Goal: Transaction & Acquisition: Obtain resource

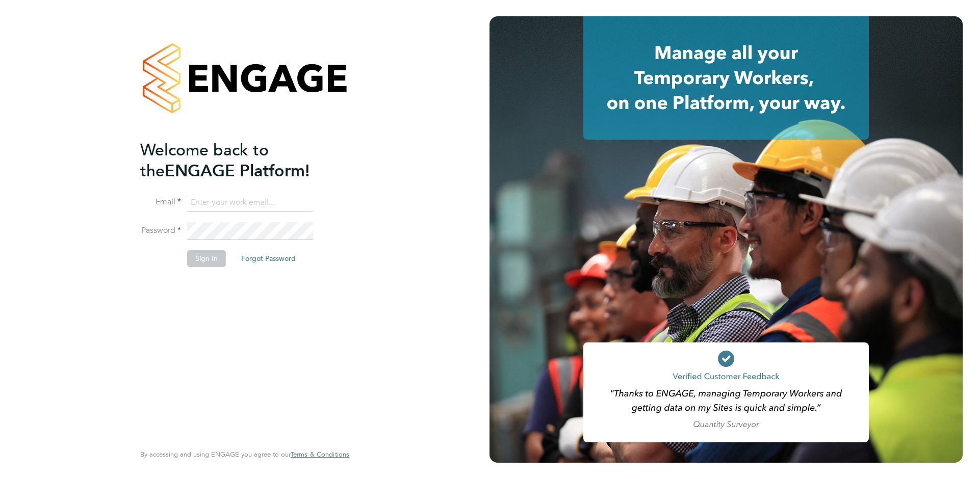
type input "support@engagelabs.io"
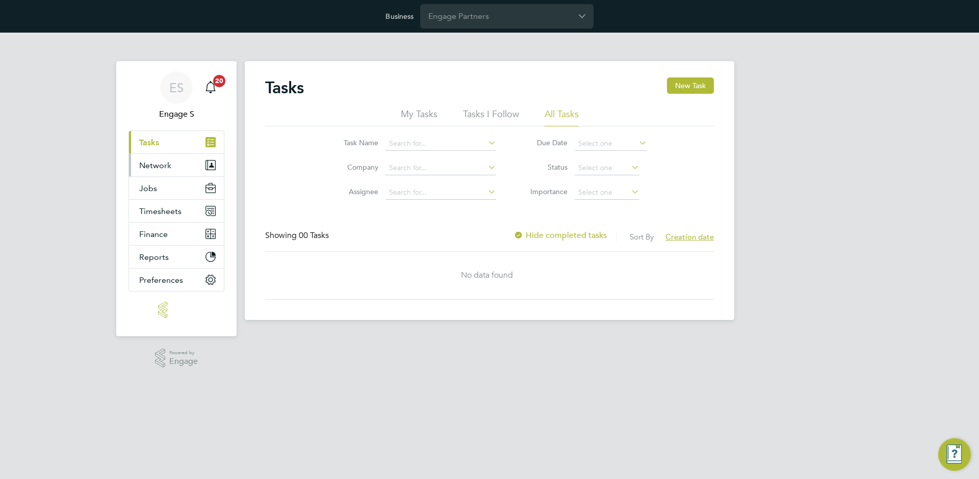
click at [167, 171] on button "Network" at bounding box center [176, 165] width 95 height 22
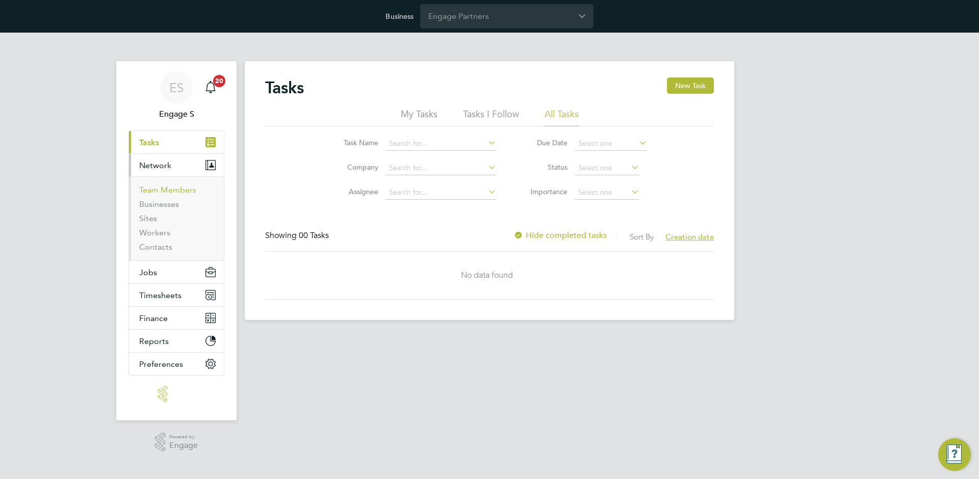
click at [159, 189] on link "Team Members" at bounding box center [167, 190] width 57 height 10
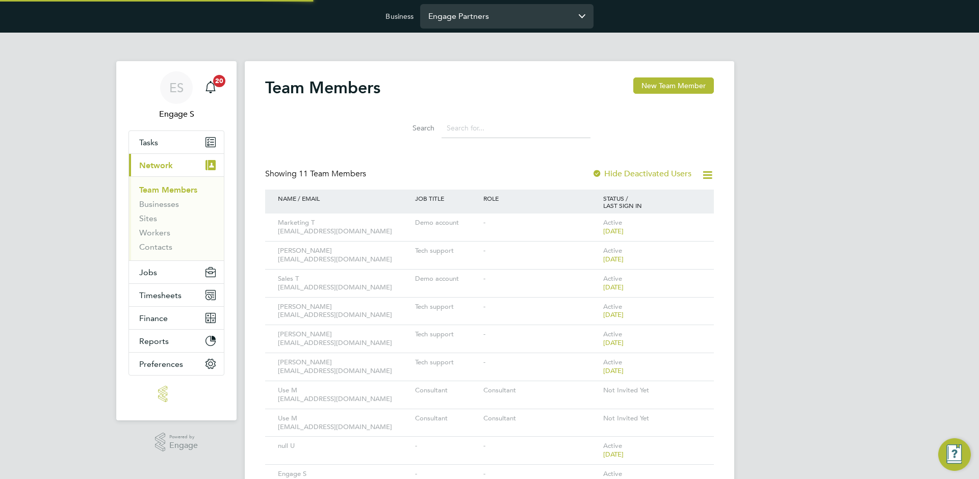
click at [516, 12] on input "Engage Partners" at bounding box center [506, 16] width 173 height 24
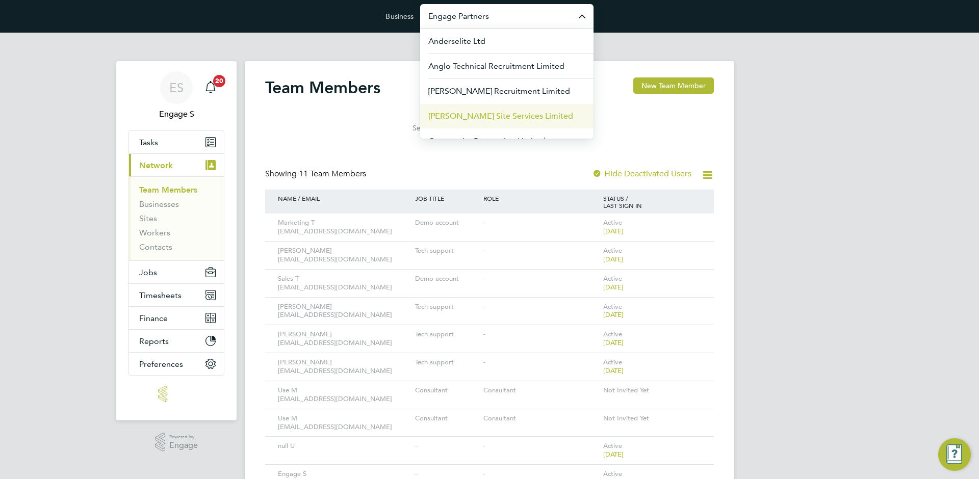
click at [470, 111] on span "[PERSON_NAME] Site Services Limited" at bounding box center [500, 116] width 145 height 12
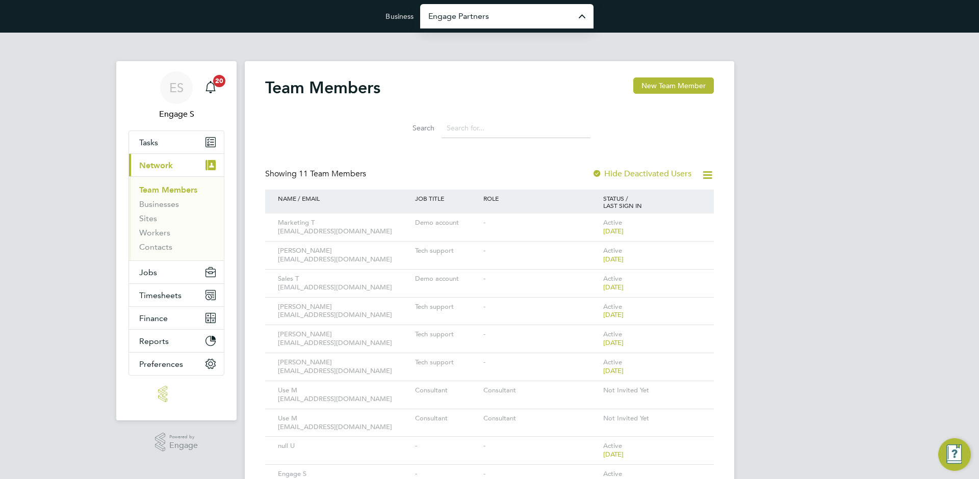
type input "[PERSON_NAME] Site Services Limited"
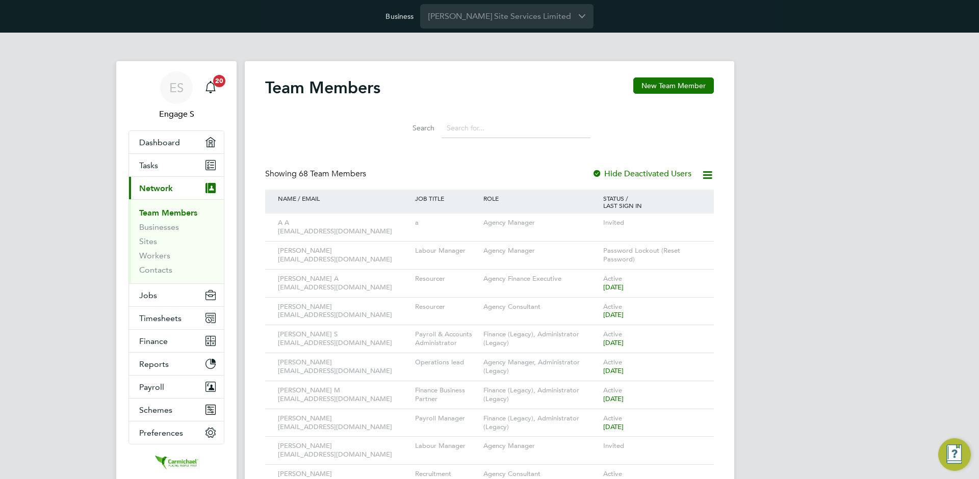
click at [710, 173] on icon at bounding box center [707, 175] width 13 height 13
click at [691, 194] on li "Download Team Members Report" at bounding box center [651, 199] width 122 height 14
click at [155, 319] on span "Timesheets" at bounding box center [160, 319] width 42 height 10
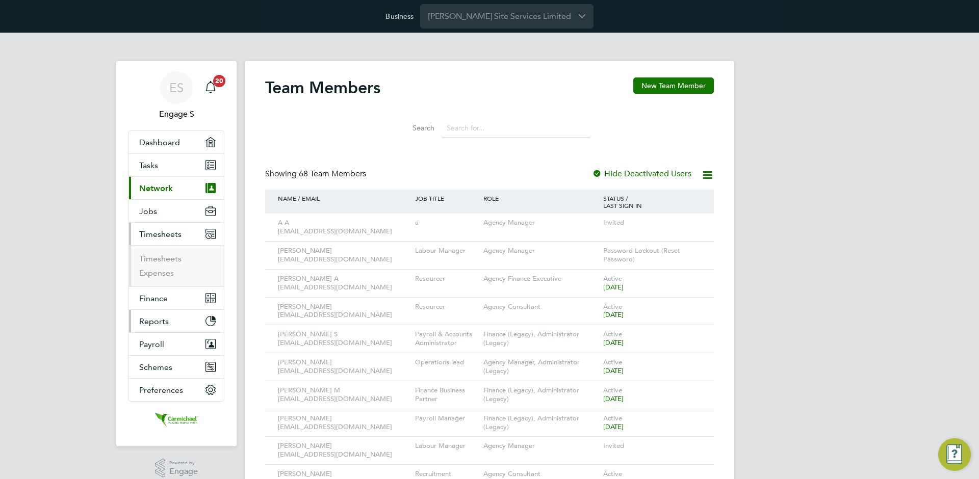
click at [155, 318] on span "Reports" at bounding box center [154, 322] width 30 height 10
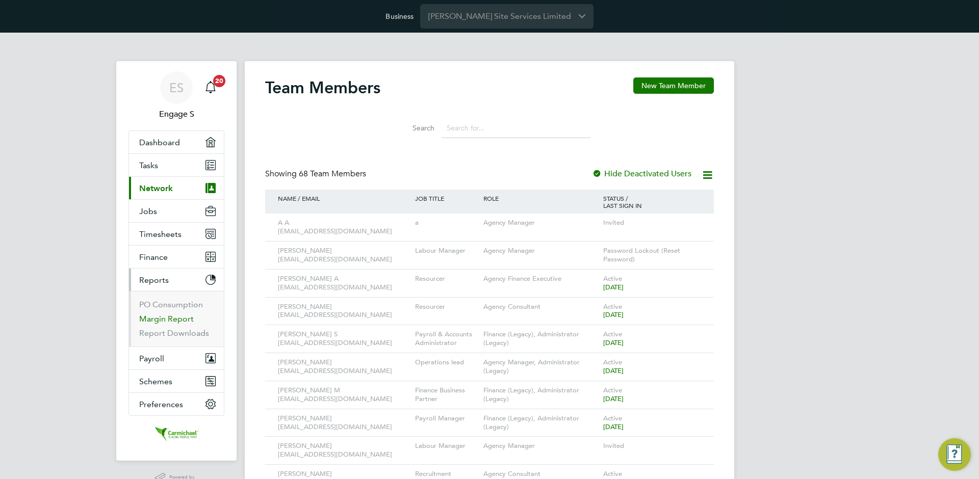
click at [172, 323] on link "Margin Report" at bounding box center [166, 319] width 55 height 10
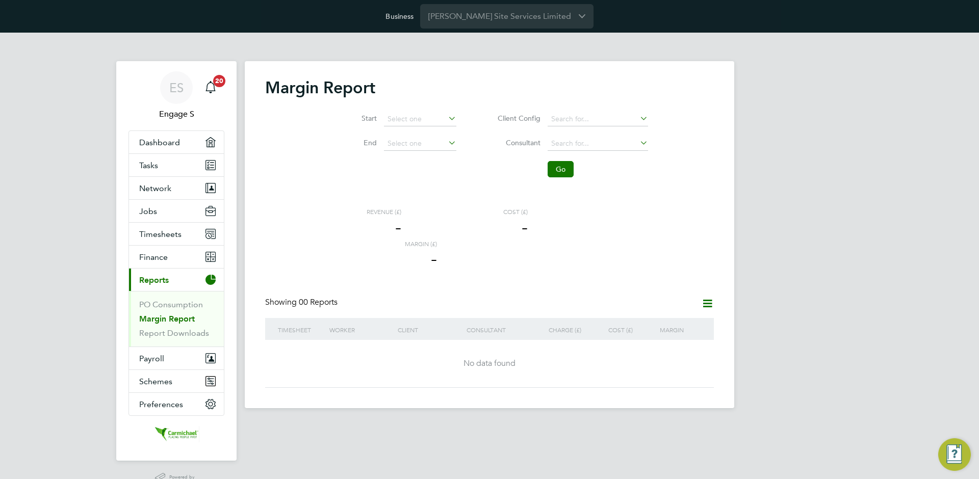
click at [417, 127] on li "Start" at bounding box center [393, 119] width 151 height 24
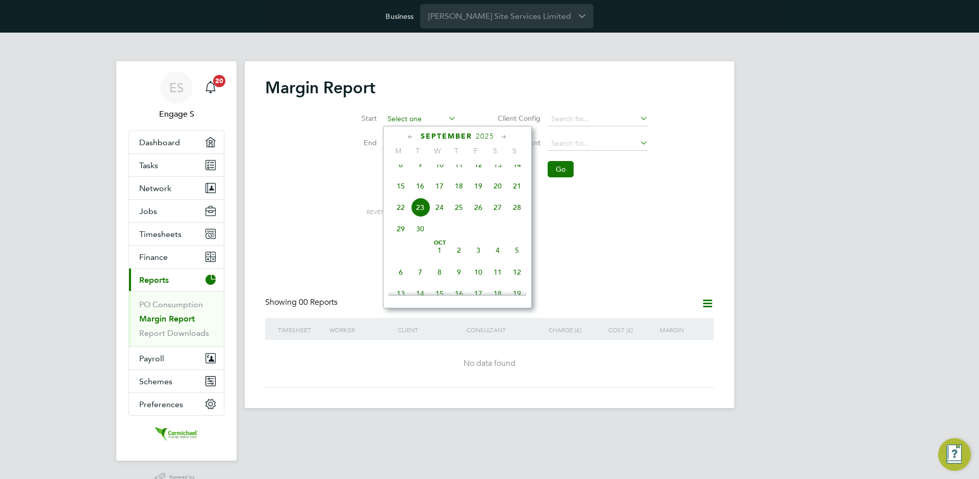
click at [420, 124] on input at bounding box center [420, 119] width 72 height 14
click at [438, 191] on span "5" at bounding box center [439, 193] width 19 height 19
type input "[DATE]"
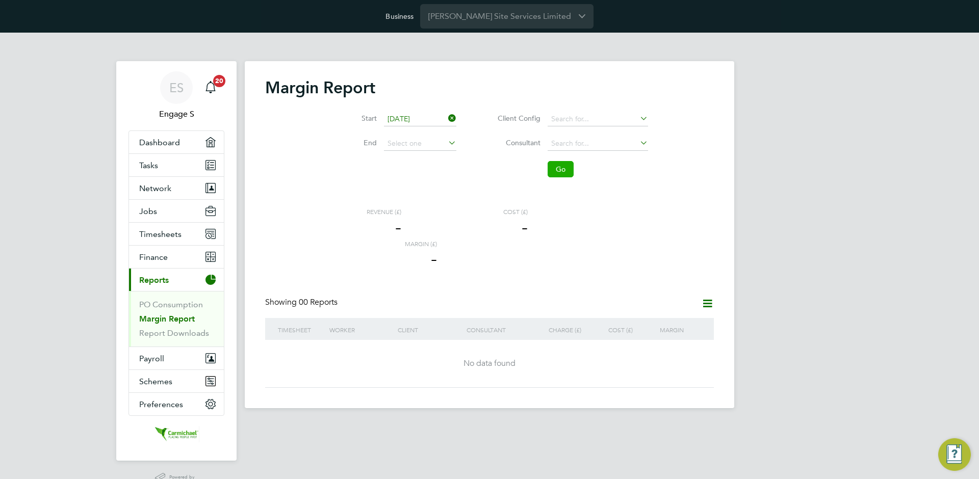
click at [554, 175] on button "Go" at bounding box center [561, 169] width 26 height 16
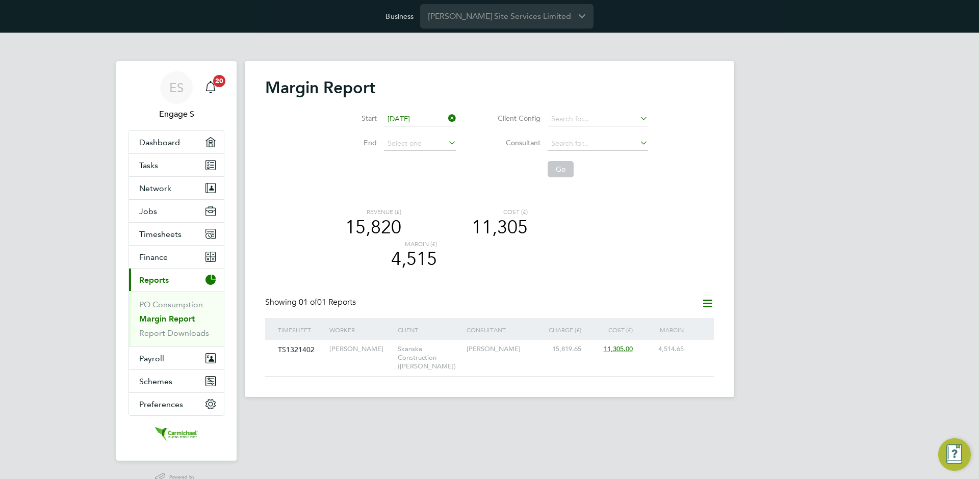
click at [709, 303] on icon at bounding box center [707, 303] width 13 height 13
click at [699, 327] on li "Download report" at bounding box center [677, 328] width 70 height 14
